Goal: Information Seeking & Learning: Learn about a topic

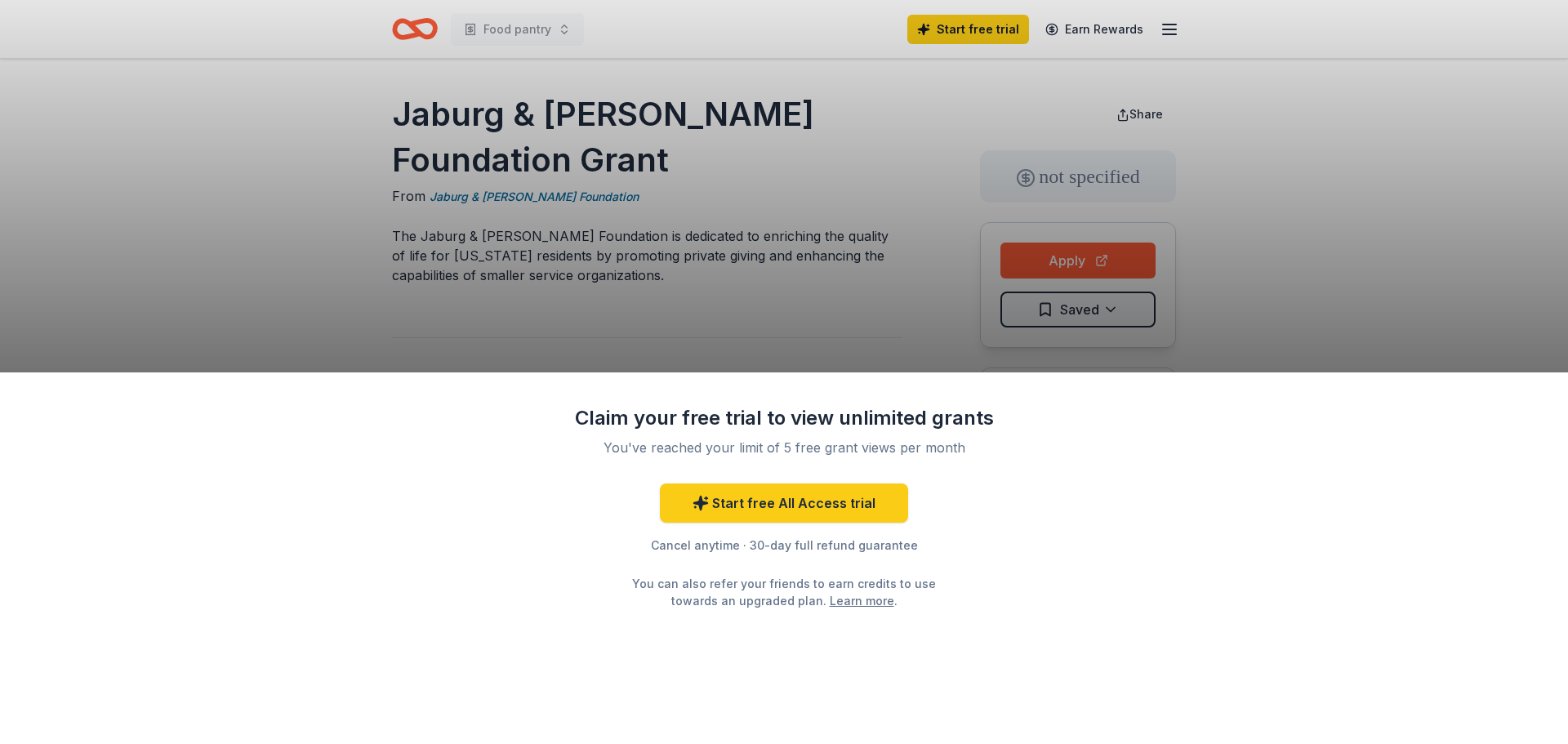
click at [805, 317] on div "Claim your free trial to view unlimited grants You've reached your limit of 5 f…" at bounding box center [784, 372] width 1568 height 744
click at [1091, 261] on div "Claim your free trial to view unlimited grants You've reached your limit of 5 f…" at bounding box center [784, 372] width 1568 height 744
click at [468, 148] on div "Claim your free trial to view unlimited grants You've reached your limit of 5 f…" at bounding box center [784, 372] width 1568 height 744
click at [530, 150] on div "Claim your free trial to view unlimited grants You've reached your limit of 5 f…" at bounding box center [784, 372] width 1568 height 744
